Goal: Information Seeking & Learning: Understand process/instructions

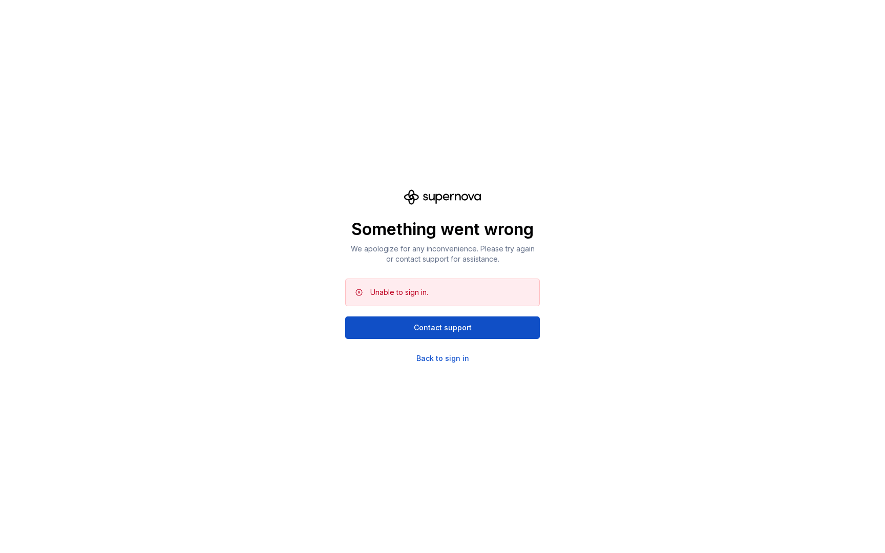
click at [436, 353] on div "Something went wrong We apologize for any inconvenience. Please try again or co…" at bounding box center [442, 277] width 195 height 174
click at [438, 362] on div "Back to sign in" at bounding box center [442, 358] width 53 height 10
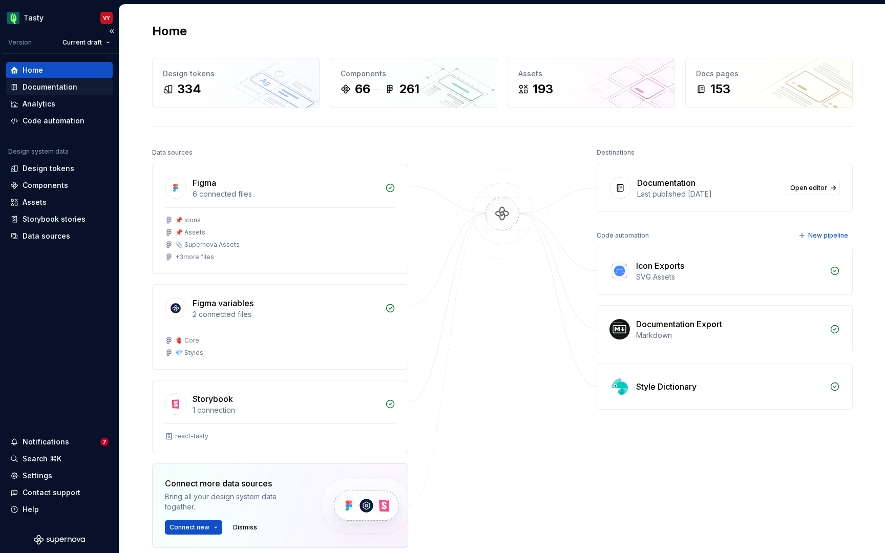
click at [63, 83] on div "Documentation" at bounding box center [50, 87] width 55 height 10
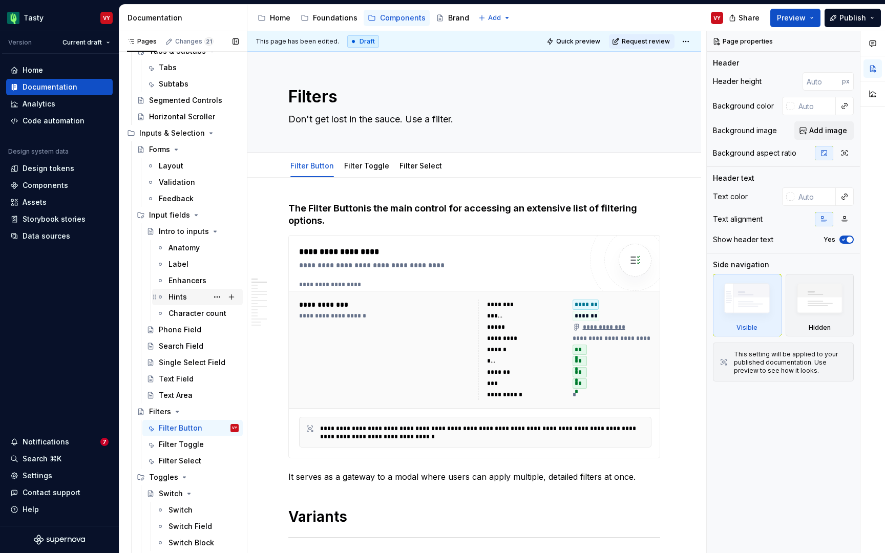
scroll to position [822, 0]
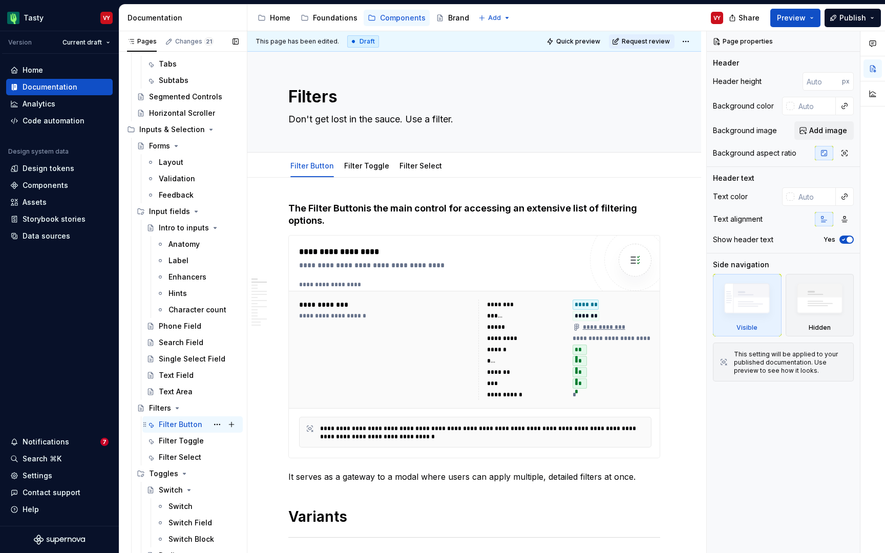
click at [184, 427] on div "Filter Button" at bounding box center [181, 425] width 44 height 10
click at [795, 18] on span "Preview" at bounding box center [791, 18] width 29 height 10
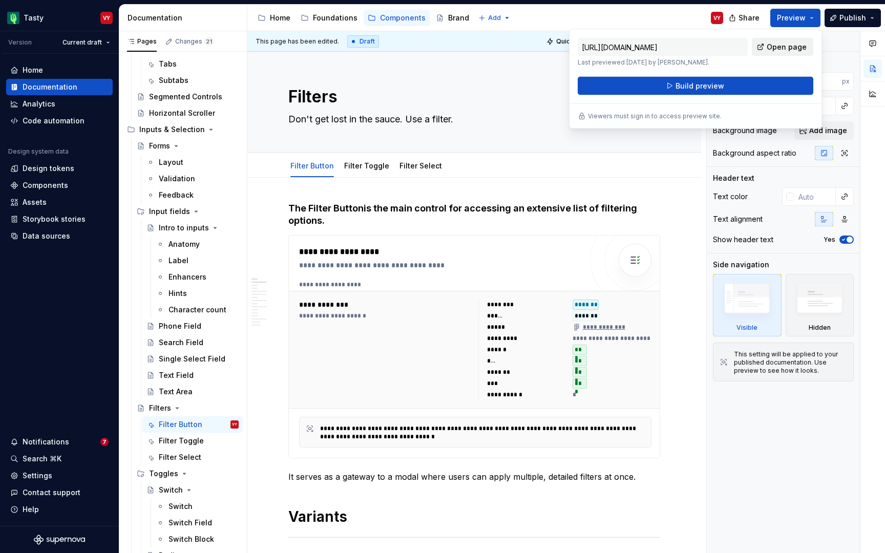
click at [770, 49] on span "Open page" at bounding box center [787, 47] width 40 height 10
click at [679, 49] on input "https://thefork.preview.supernova-docs.io/latest/components/inputs/filters/filt…" at bounding box center [663, 47] width 170 height 18
type textarea "*"
